Goal: Information Seeking & Learning: Learn about a topic

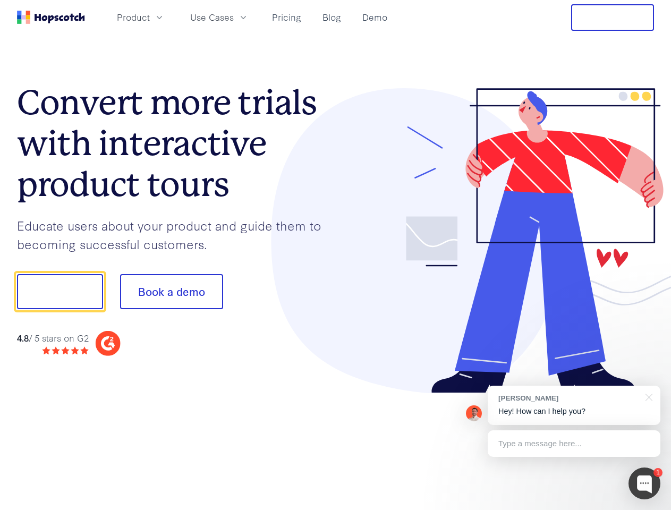
click at [336, 255] on div at bounding box center [495, 240] width 319 height 305
click at [150, 17] on span "Product" at bounding box center [133, 17] width 33 height 13
click at [234, 17] on span "Use Cases" at bounding box center [212, 17] width 44 height 13
click at [613, 18] on button "Free Trial" at bounding box center [612, 17] width 83 height 27
click at [60, 292] on button "Show me!" at bounding box center [60, 291] width 86 height 35
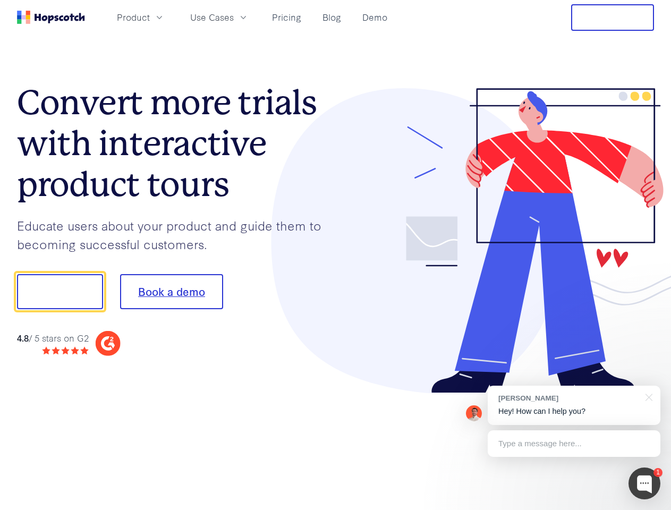
click at [171, 292] on button "Book a demo" at bounding box center [171, 291] width 103 height 35
click at [644, 483] on div at bounding box center [645, 484] width 32 height 32
click at [574, 405] on div "[PERSON_NAME] Hey! How can I help you?" at bounding box center [574, 405] width 173 height 39
click at [647, 396] on div at bounding box center [647, 397] width 27 height 22
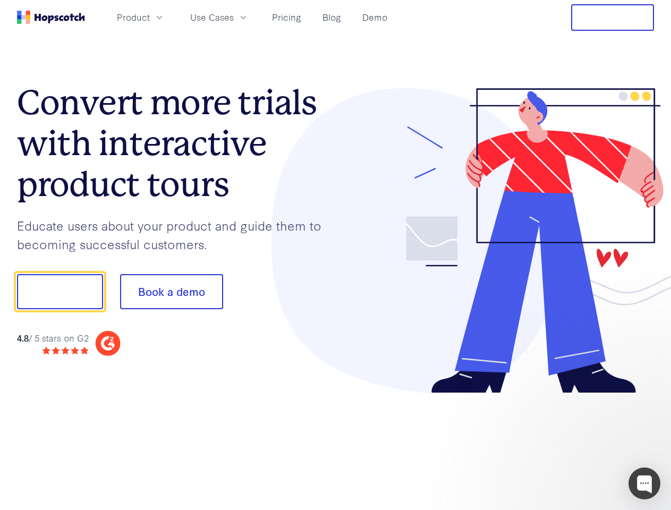
click at [574, 444] on div at bounding box center [560, 290] width 199 height 354
